Goal: Check status: Check status

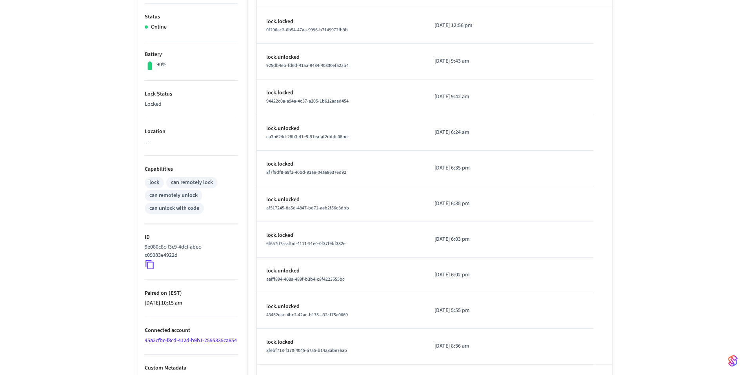
scroll to position [190, 0]
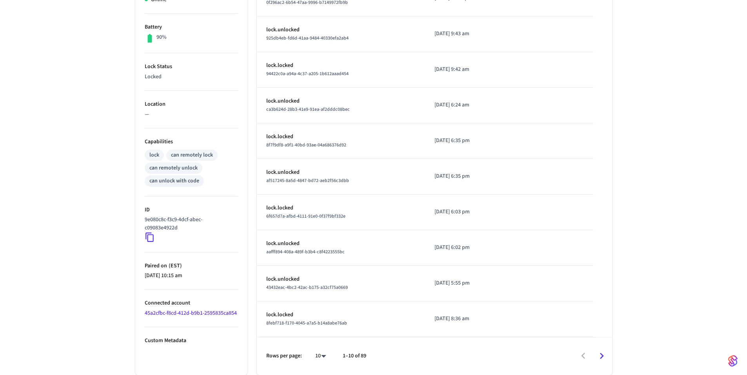
drag, startPoint x: 149, startPoint y: 275, endPoint x: 183, endPoint y: 279, distance: 34.7
click at [184, 279] on ul "Type Nuki Status Online Battery 90% Lock Status Locked Location — Capabilities …" at bounding box center [191, 156] width 112 height 437
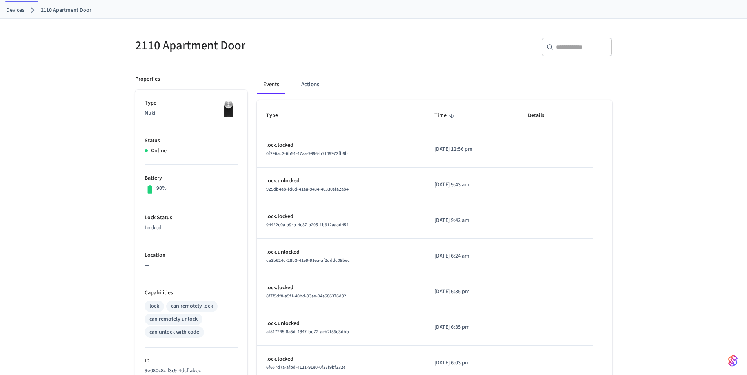
scroll to position [103, 0]
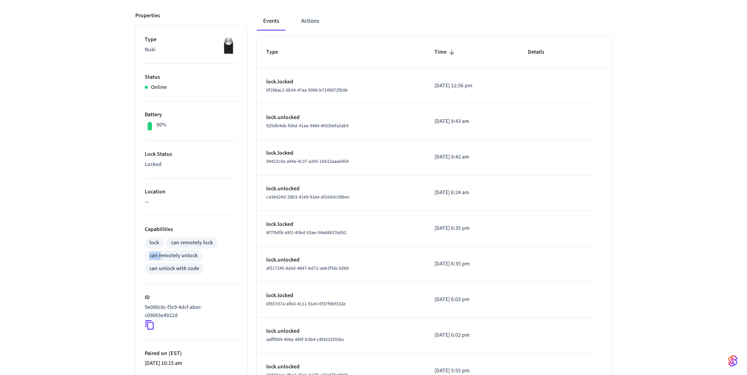
drag, startPoint x: 149, startPoint y: 257, endPoint x: 189, endPoint y: 270, distance: 41.6
click at [172, 261] on div "can remotely unlock" at bounding box center [174, 255] width 58 height 11
drag, startPoint x: 195, startPoint y: 270, endPoint x: 155, endPoint y: 269, distance: 40.4
click at [155, 269] on div "can unlock with code" at bounding box center [174, 269] width 50 height 8
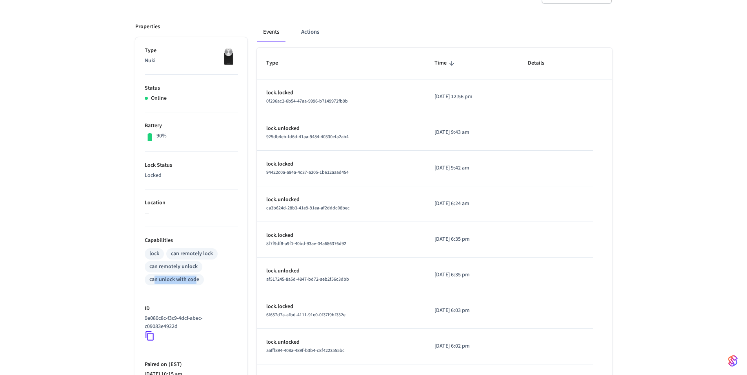
scroll to position [89, 0]
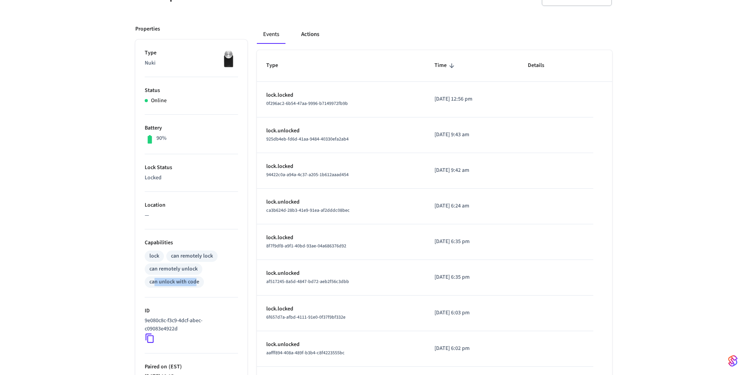
click at [315, 34] on button "Actions" at bounding box center [310, 34] width 31 height 19
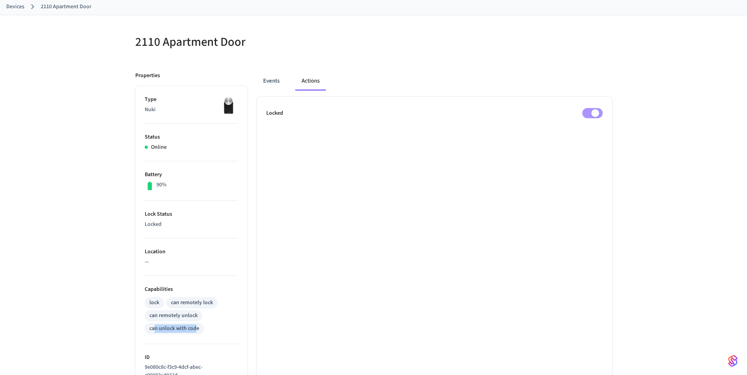
scroll to position [41, 0]
click at [283, 83] on button "Events" at bounding box center [271, 82] width 29 height 19
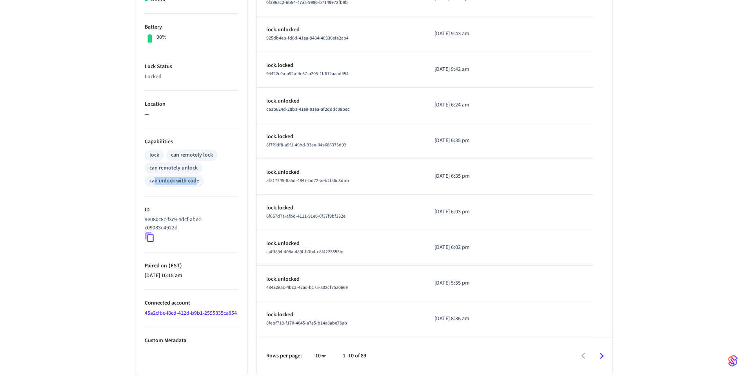
scroll to position [0, 0]
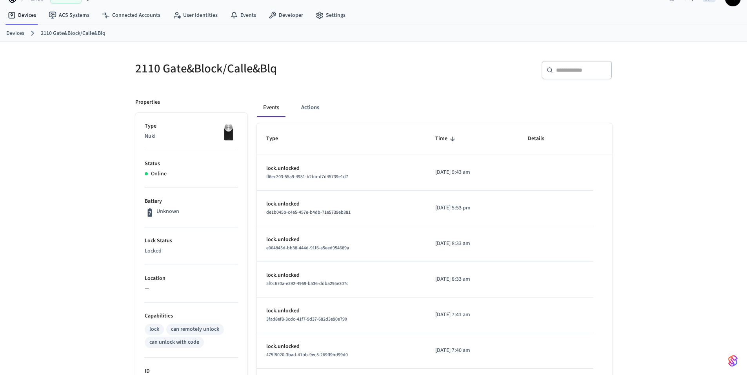
scroll to position [16, 0]
